Goal: Task Accomplishment & Management: Complete application form

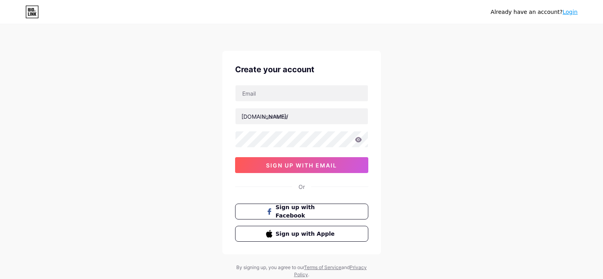
click at [271, 92] on input "text" at bounding box center [301, 93] width 132 height 16
click at [283, 90] on input "text" at bounding box center [301, 93] width 132 height 16
type input "[EMAIL_ADDRESS][DOMAIN_NAME]"
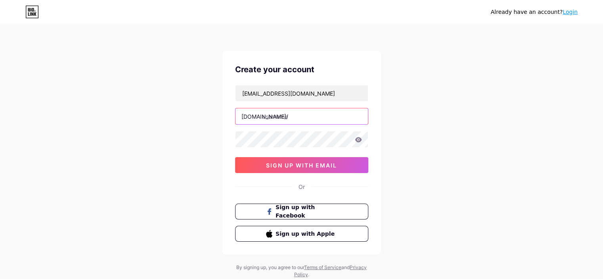
click at [289, 115] on input "text" at bounding box center [301, 116] width 132 height 16
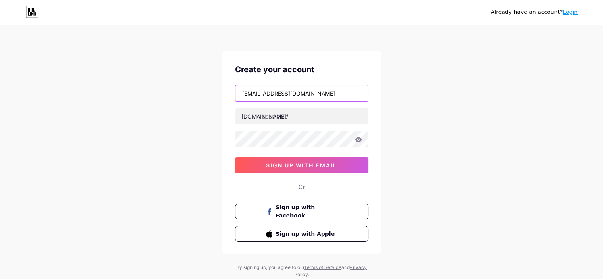
drag, startPoint x: 275, startPoint y: 94, endPoint x: 231, endPoint y: 90, distance: 43.8
click at [231, 90] on div "Create your account [EMAIL_ADDRESS][DOMAIN_NAME] [DOMAIN_NAME]/ sign up with em…" at bounding box center [301, 152] width 159 height 203
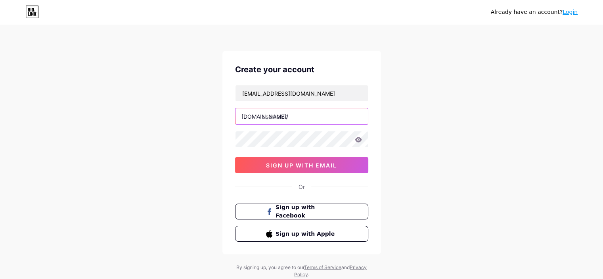
click at [279, 120] on input "text" at bounding box center [301, 116] width 132 height 16
paste input "ameliamary7"
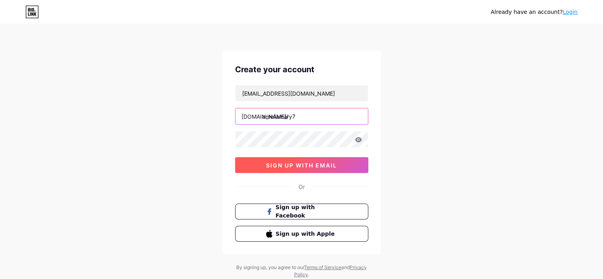
type input "ameliamary7"
click at [300, 159] on button "sign up with email" at bounding box center [301, 165] width 133 height 16
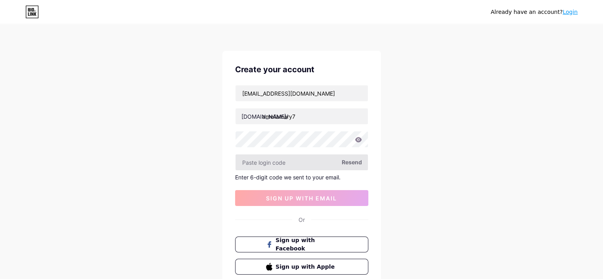
click at [289, 158] on input "text" at bounding box center [301, 162] width 132 height 16
paste input "824491"
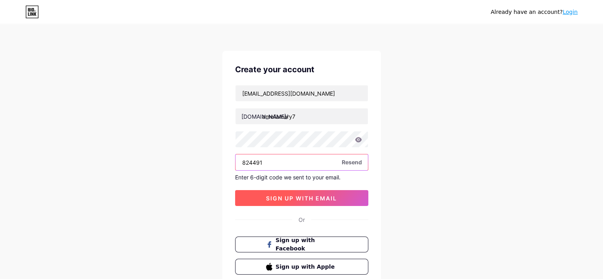
type input "824491"
click at [298, 192] on button "sign up with email" at bounding box center [301, 198] width 133 height 16
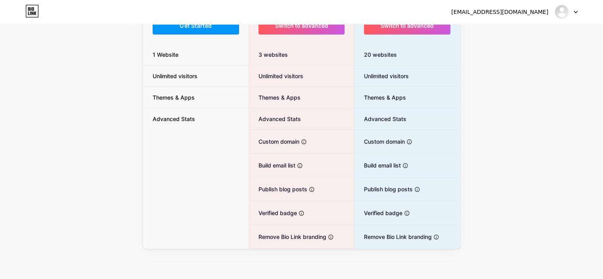
scroll to position [109, 0]
click at [541, 13] on div "[EMAIL_ADDRESS][DOMAIN_NAME]" at bounding box center [499, 12] width 97 height 8
click at [566, 13] on img at bounding box center [561, 12] width 13 height 13
click at [577, 10] on div "[EMAIL_ADDRESS][DOMAIN_NAME] Dashboard Logout" at bounding box center [301, 12] width 603 height 14
click at [572, 12] on div at bounding box center [566, 12] width 23 height 14
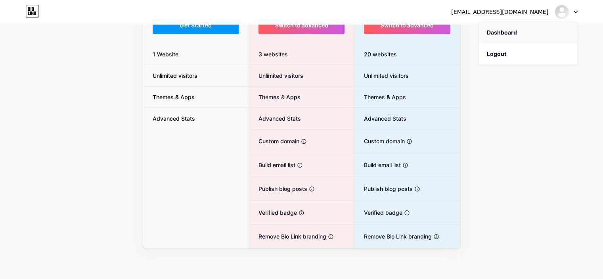
click at [500, 34] on link "Dashboard" at bounding box center [528, 32] width 98 height 21
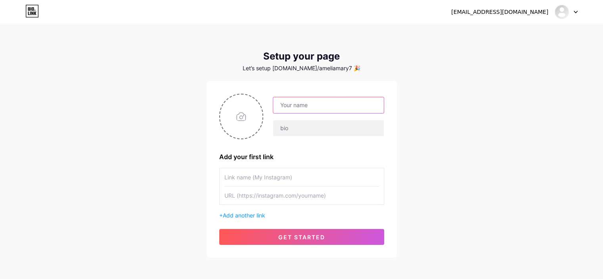
click at [302, 103] on input "text" at bounding box center [328, 105] width 110 height 16
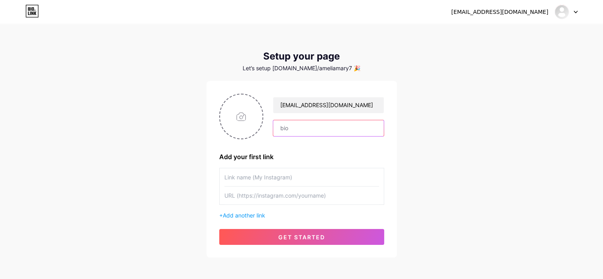
click at [306, 125] on input "text" at bounding box center [328, 128] width 110 height 16
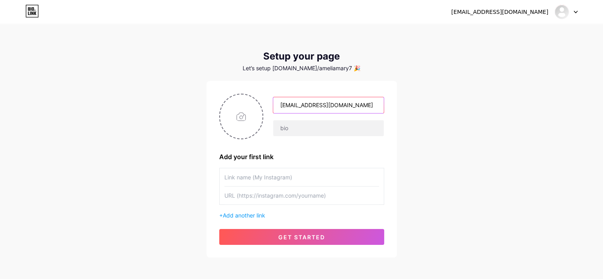
drag, startPoint x: 312, startPoint y: 105, endPoint x: 364, endPoint y: 101, distance: 52.4
click at [364, 101] on input "[EMAIL_ADDRESS][DOMAIN_NAME]" at bounding box center [328, 105] width 110 height 16
type input "ameliamary"
click at [250, 178] on input "text" at bounding box center [301, 177] width 155 height 18
click at [252, 196] on input "text" at bounding box center [301, 195] width 155 height 18
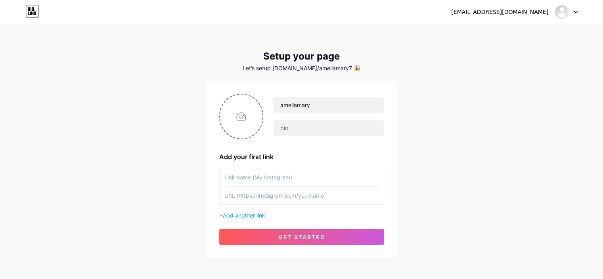
click at [252, 178] on input "text" at bounding box center [301, 177] width 155 height 18
type input "[PERSON_NAME]"
click at [288, 196] on input "text" at bounding box center [301, 195] width 155 height 18
paste input "[URL][DOMAIN_NAME]"
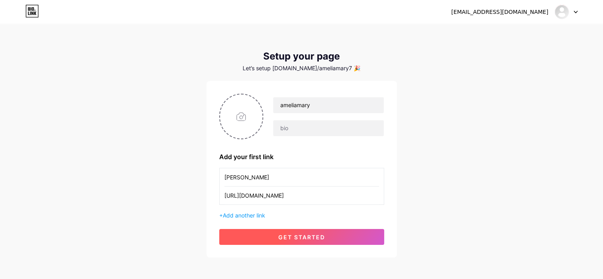
type input "[URL][DOMAIN_NAME]"
click at [287, 233] on span "get started" at bounding box center [301, 236] width 47 height 7
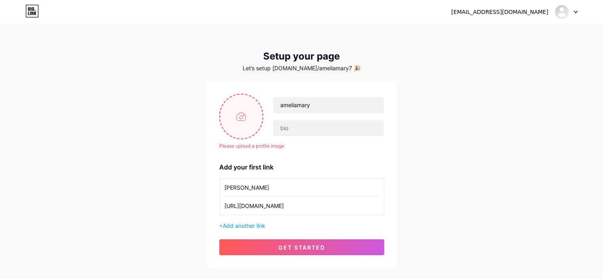
click at [239, 115] on input "file" at bounding box center [241, 116] width 43 height 44
type input "C:\fakepath\istockphoto-155150766-612x612.jpg"
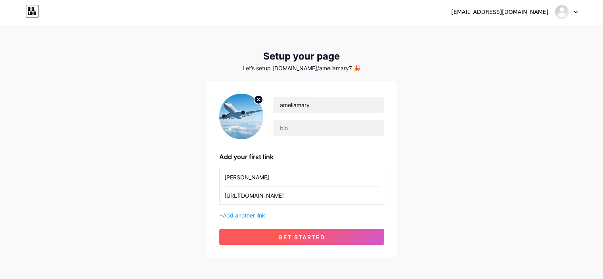
click at [330, 241] on button "get started" at bounding box center [301, 237] width 165 height 16
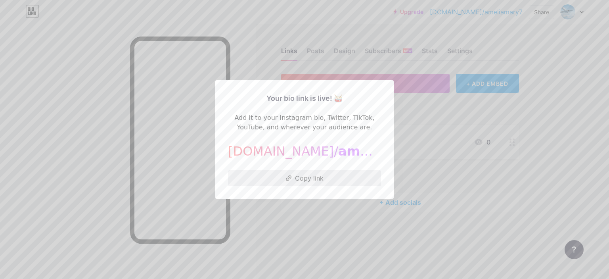
click at [289, 177] on button "Copy link" at bounding box center [304, 178] width 153 height 16
